Goal: Use online tool/utility: Utilize a website feature to perform a specific function

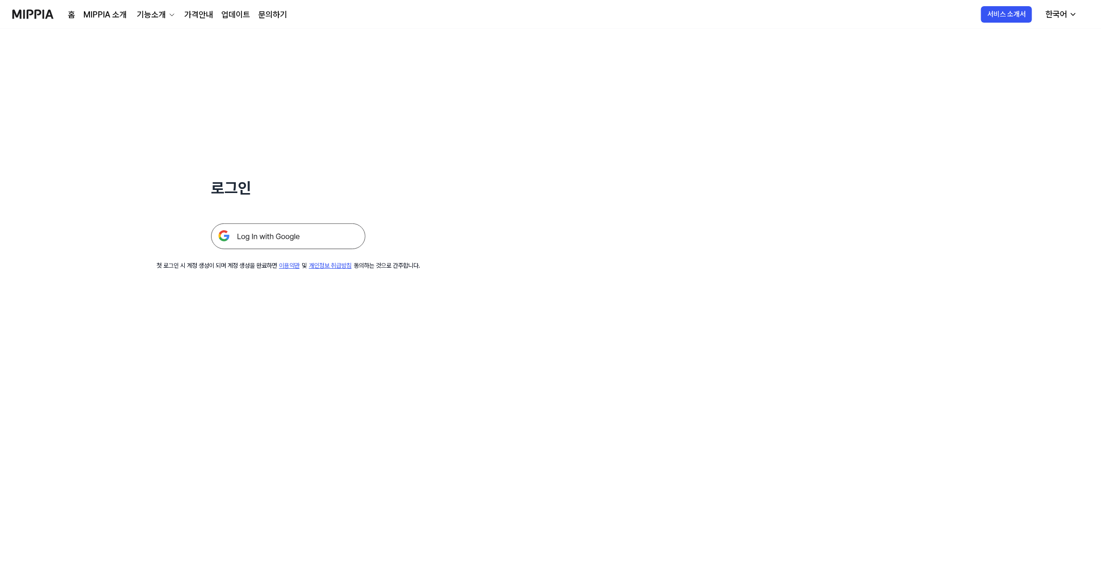
click at [249, 241] on img at bounding box center [288, 236] width 154 height 26
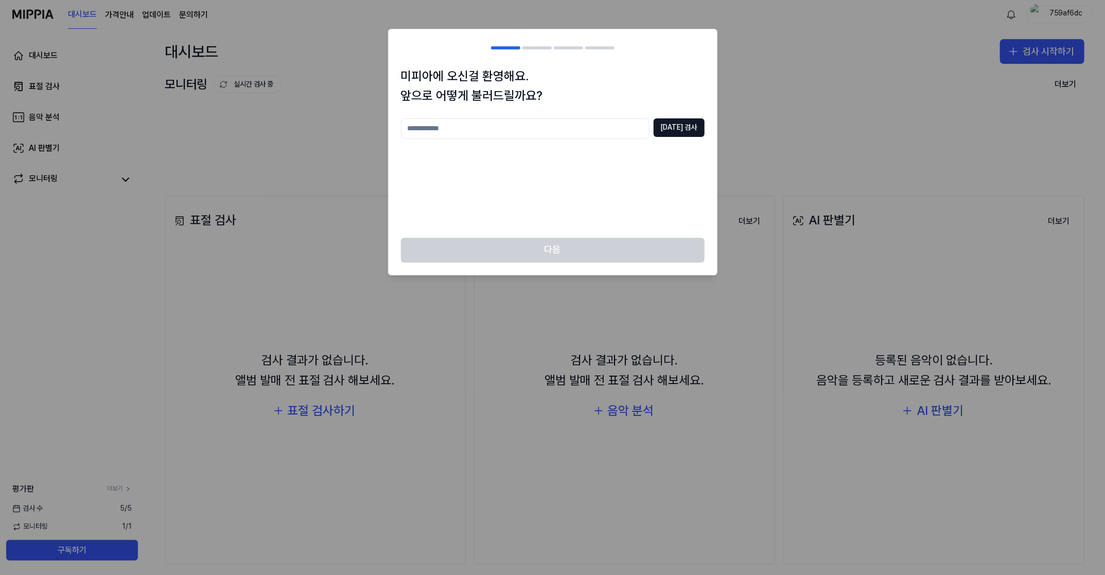
click at [621, 131] on input "text" at bounding box center [525, 128] width 249 height 21
type input "***"
click at [688, 132] on button "[DATE] 검사" at bounding box center [679, 127] width 51 height 19
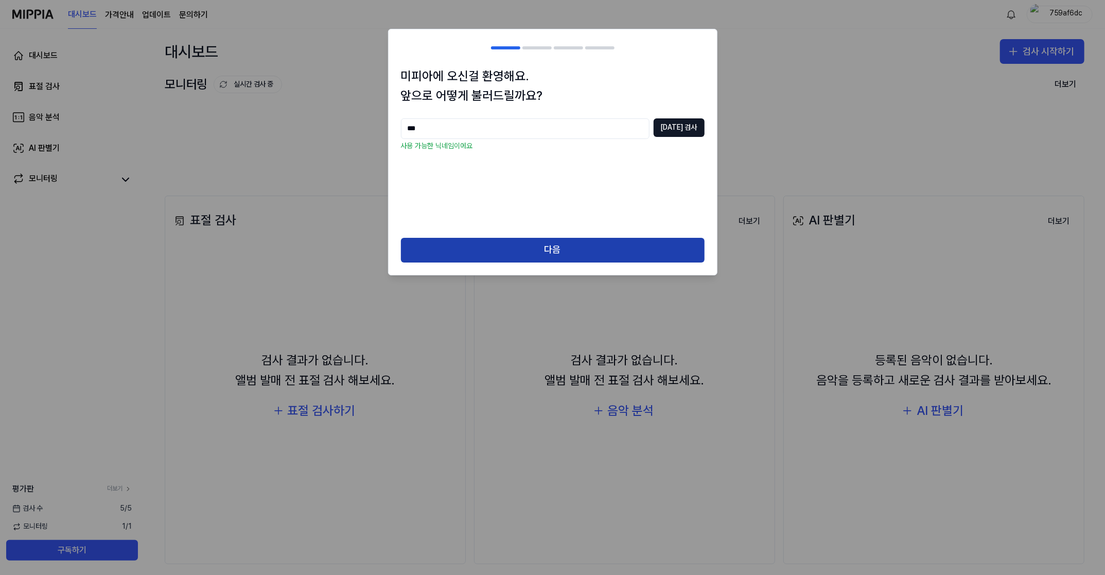
click at [598, 254] on button "다음" at bounding box center [553, 250] width 304 height 25
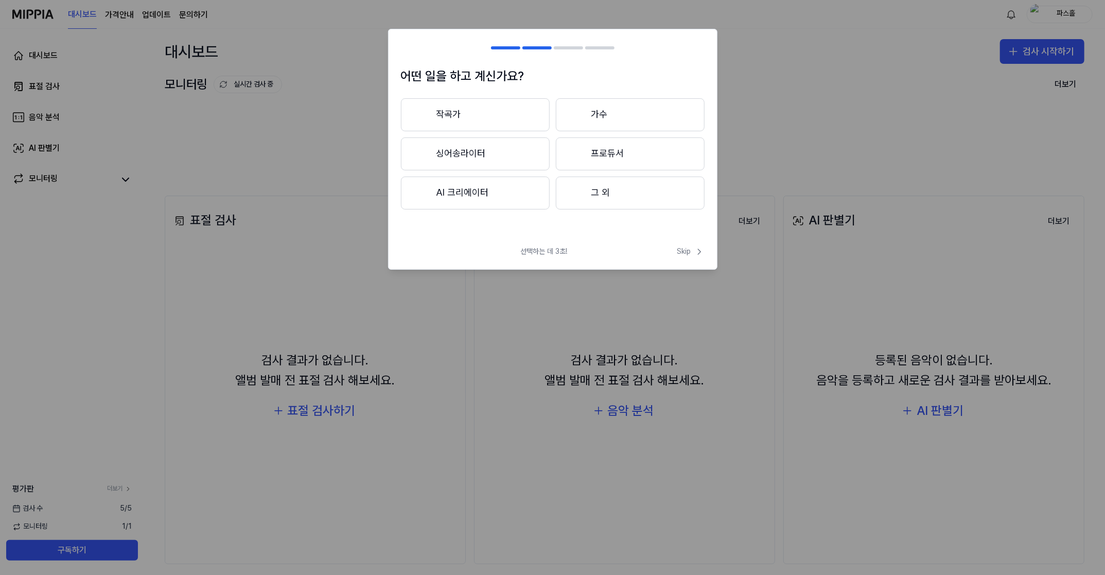
click at [507, 113] on button "작곡가" at bounding box center [475, 114] width 149 height 33
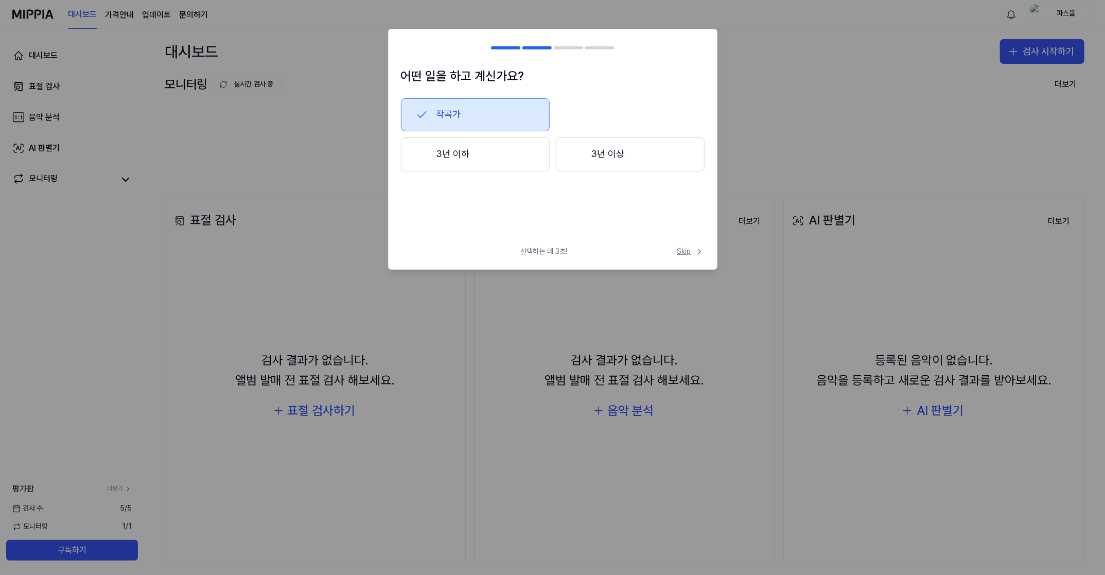
click at [685, 250] on span "Skip" at bounding box center [690, 252] width 27 height 10
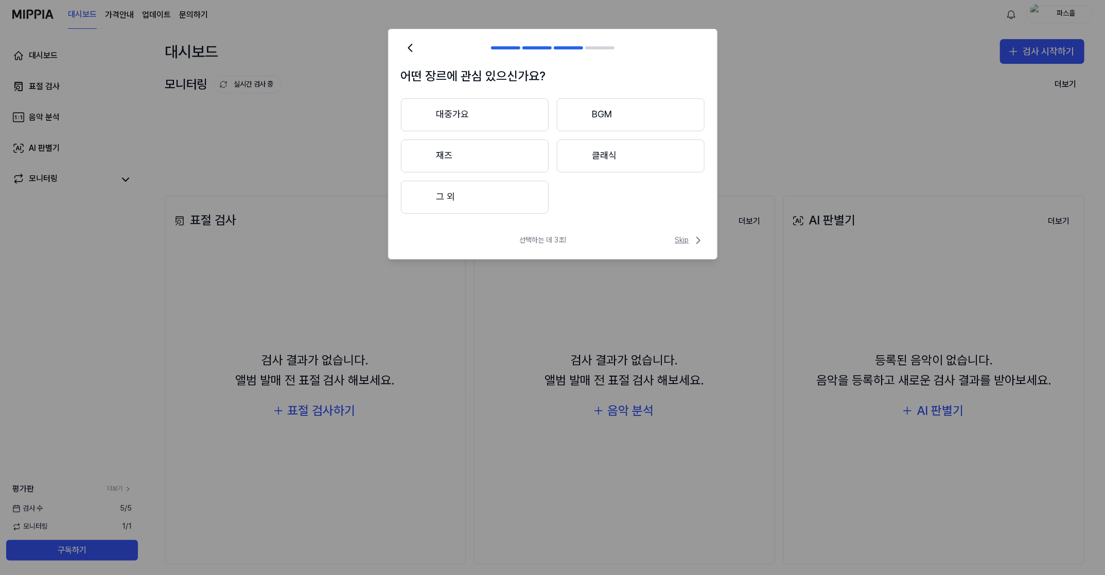
click at [685, 242] on span "Skip" at bounding box center [689, 240] width 29 height 12
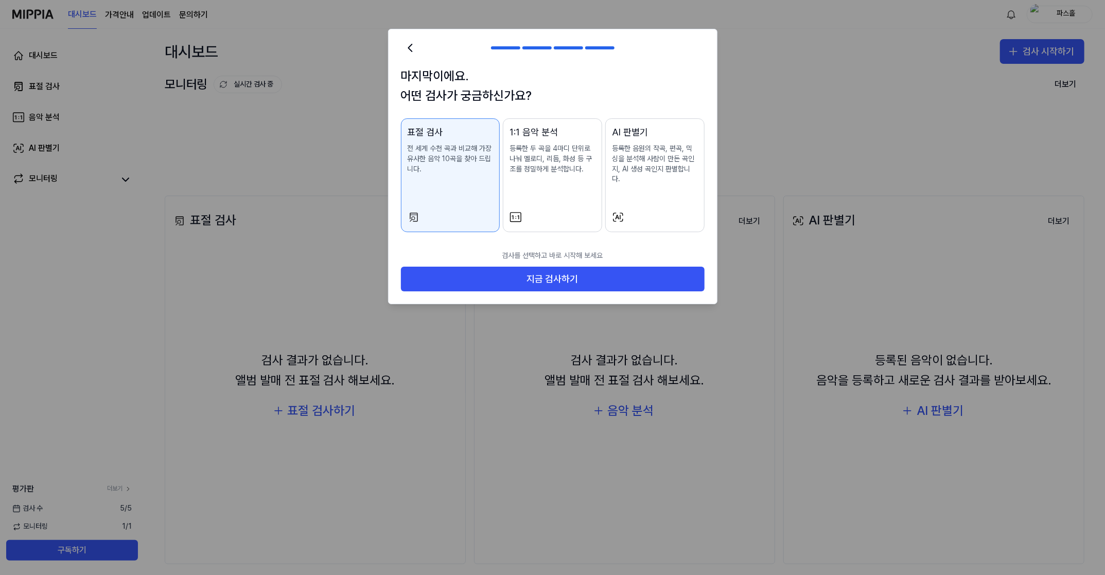
click at [685, 245] on p "검사를 선택하고 바로 시작해 보세요" at bounding box center [553, 256] width 304 height 23
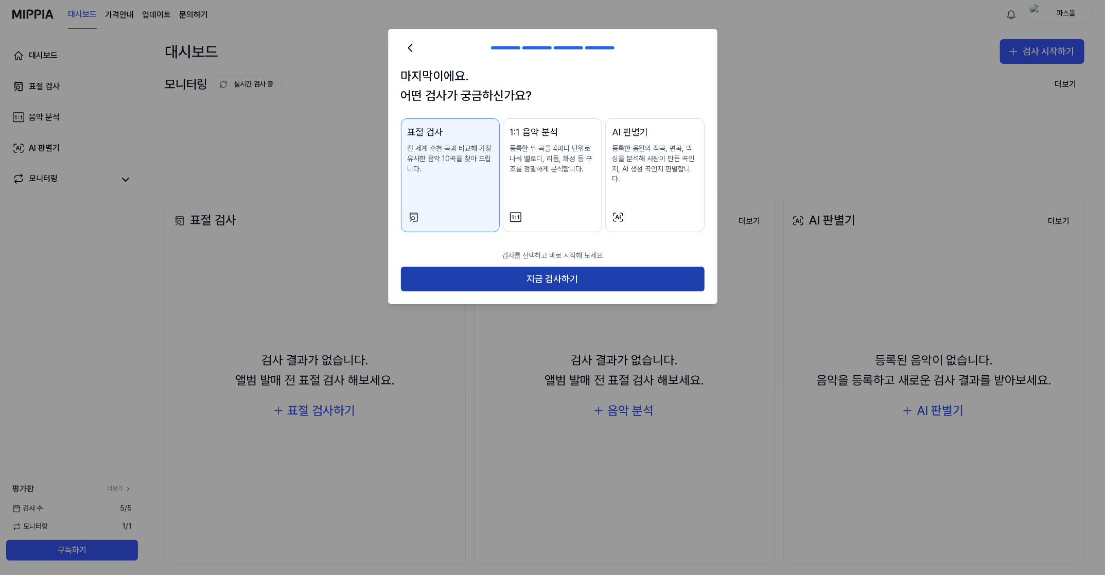
click at [617, 271] on button "지금 검사하기" at bounding box center [553, 279] width 304 height 25
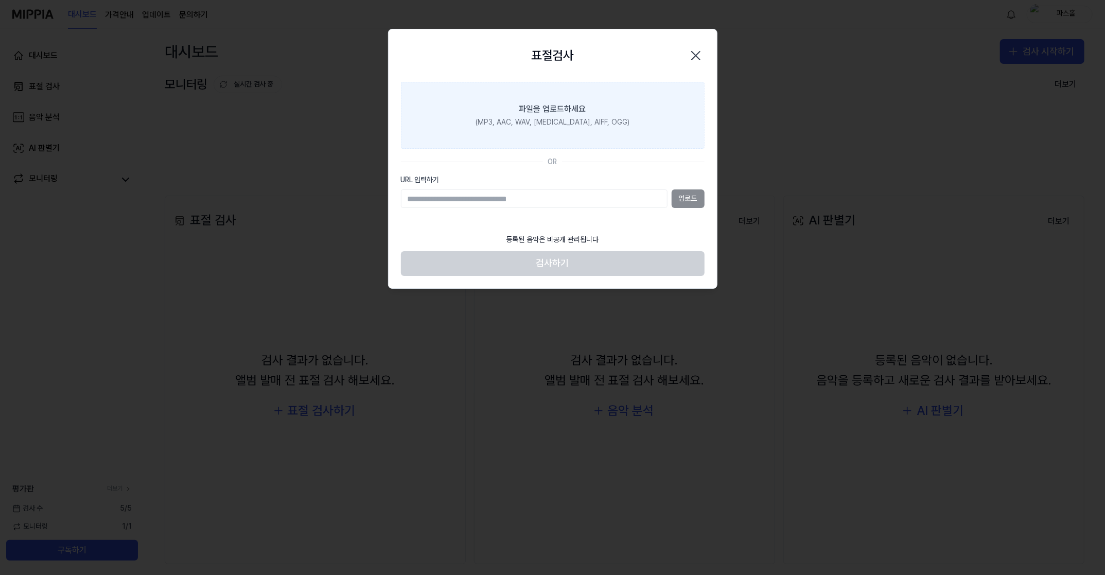
click at [586, 118] on div "(MP3, AAC, WAV, [MEDICAL_DATA], AIFF, OGG)" at bounding box center [553, 122] width 154 height 10
click at [0, 0] on input "파일을 업로드하세요 (MP3, AAC, WAV, [MEDICAL_DATA], AIFF, OGG)" at bounding box center [0, 0] width 0 height 0
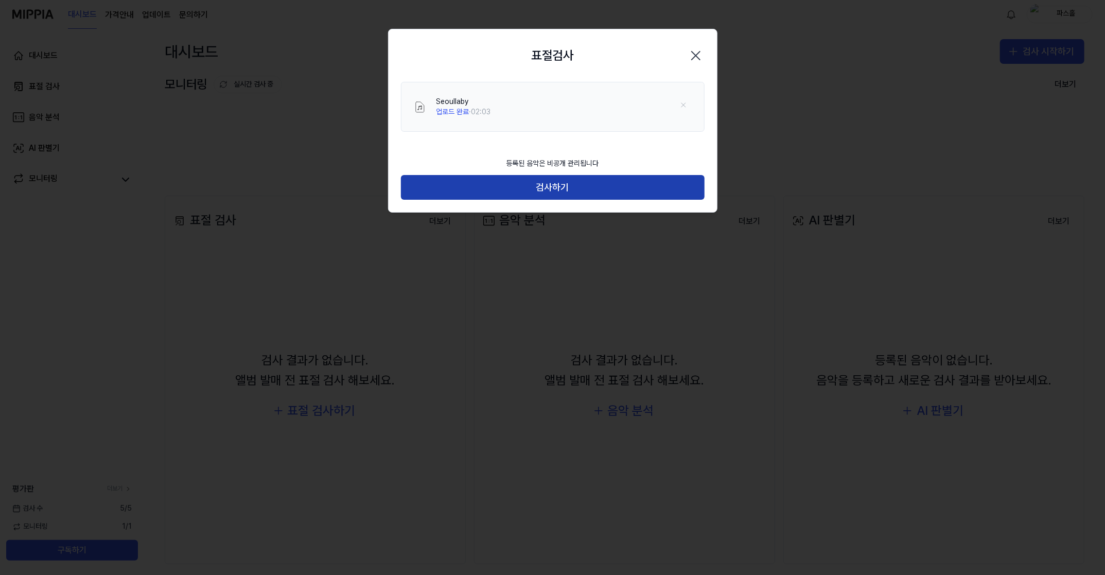
click at [566, 185] on button "검사하기" at bounding box center [553, 187] width 304 height 25
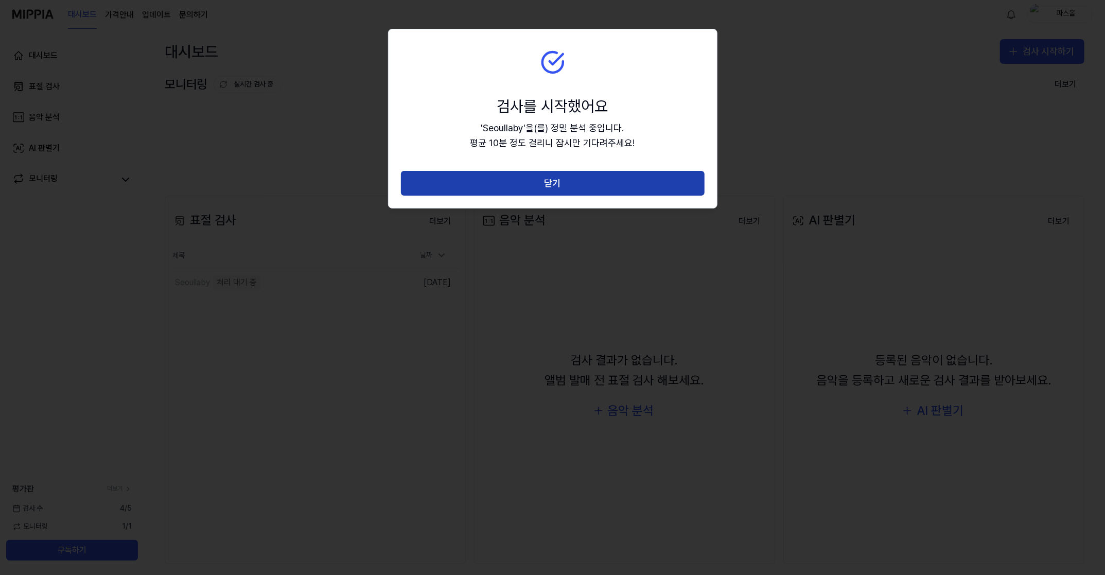
click at [553, 184] on button "닫기" at bounding box center [553, 183] width 304 height 25
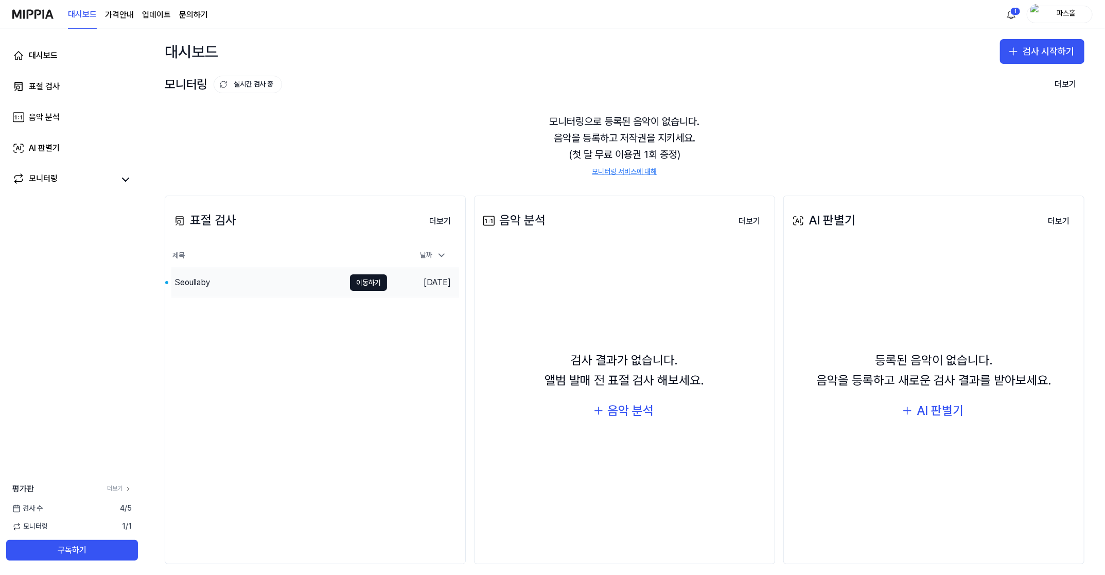
click at [221, 283] on div "Seoullaby" at bounding box center [257, 282] width 173 height 29
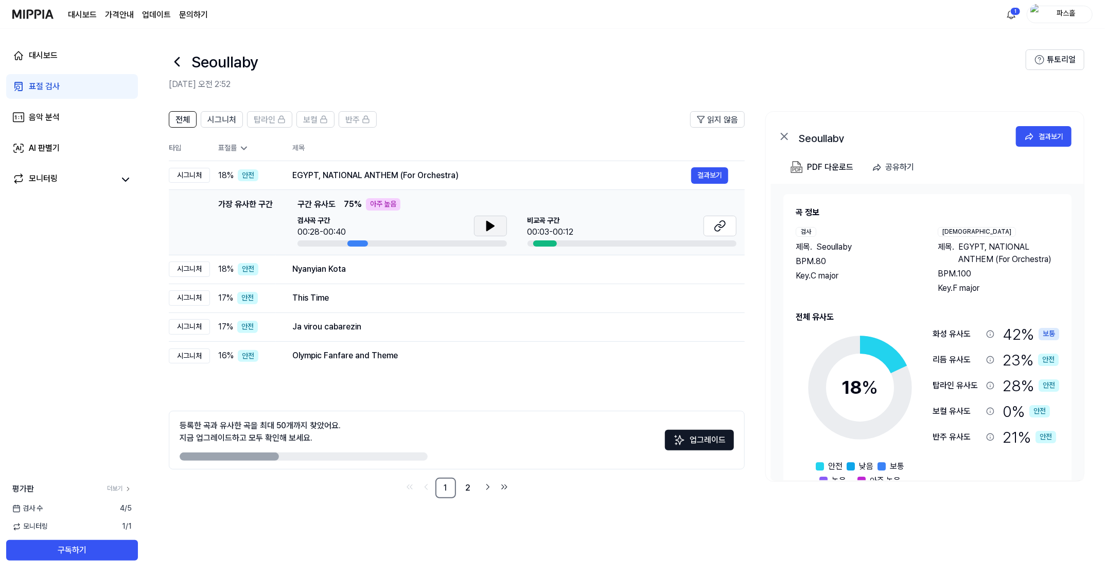
click at [493, 222] on icon at bounding box center [490, 226] width 12 height 12
click at [494, 229] on icon at bounding box center [490, 226] width 12 height 12
